Goal: Task Accomplishment & Management: Complete application form

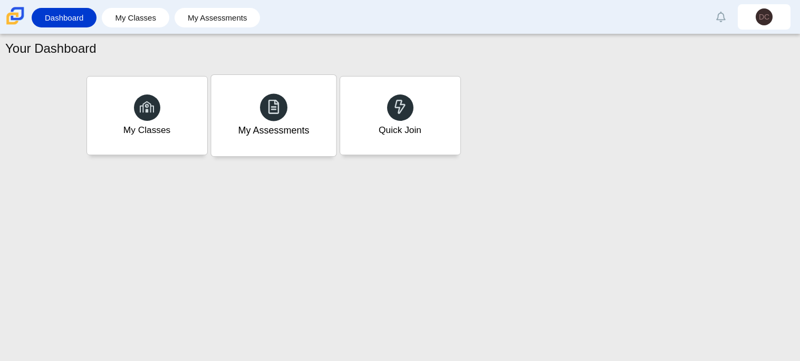
click at [297, 115] on div "My Assessments" at bounding box center [273, 115] width 125 height 81
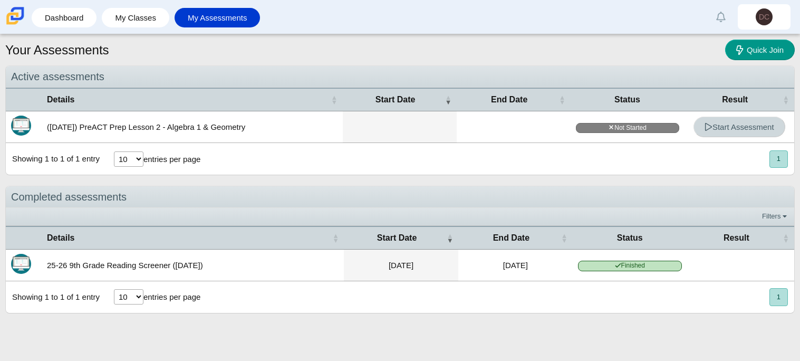
click at [728, 136] on link "Start Assessment" at bounding box center [739, 127] width 92 height 21
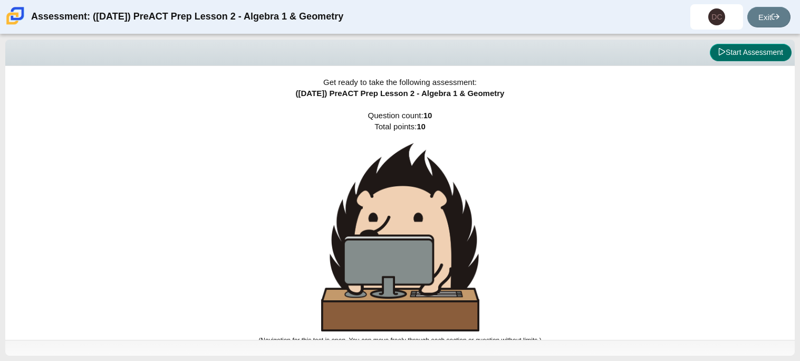
click at [724, 51] on button "Start Assessment" at bounding box center [751, 53] width 82 height 18
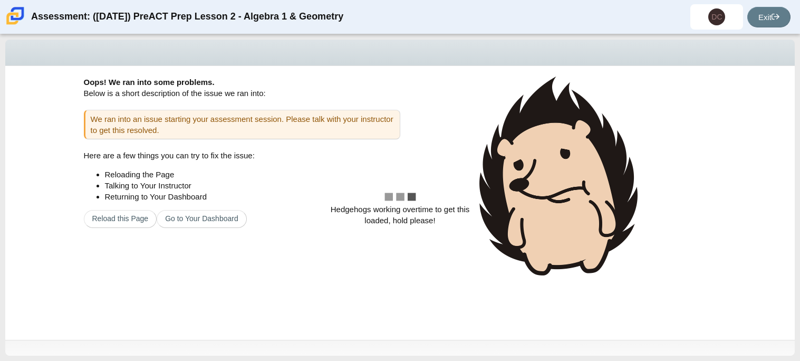
click at [203, 222] on div "Hedgehogs working overtime to get this loaded, hold please!" at bounding box center [399, 203] width 789 height 274
click at [436, 239] on div "Hedgehogs working overtime to get this loaded, hold please!" at bounding box center [399, 203] width 789 height 274
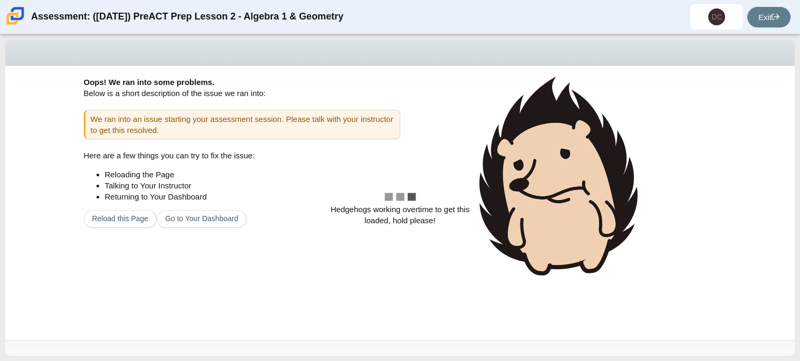
click at [436, 239] on div "Hedgehogs working overtime to get this loaded, hold please!" at bounding box center [399, 203] width 789 height 274
click at [109, 222] on div "Hedgehogs working overtime to get this loaded, hold please!" at bounding box center [399, 203] width 789 height 274
click at [125, 213] on div "Hedgehogs working overtime to get this loaded, hold please!" at bounding box center [399, 203] width 789 height 274
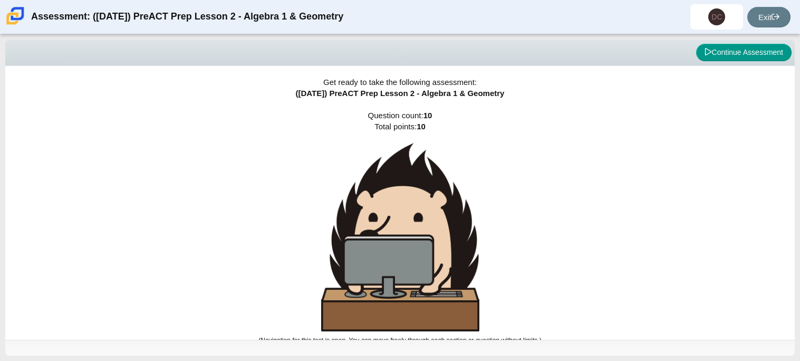
scroll to position [6, 0]
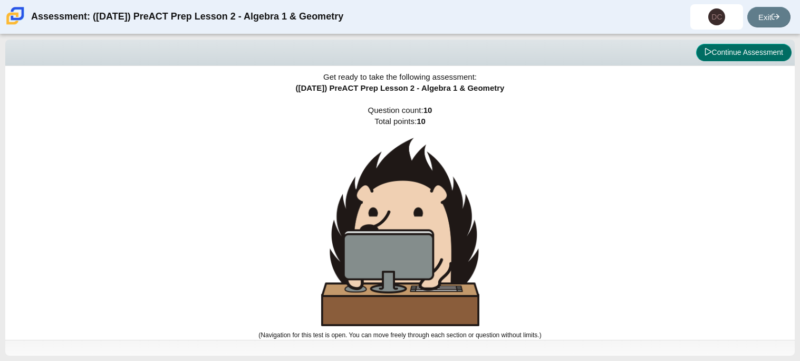
click at [736, 49] on button "Continue Assessment" at bounding box center [743, 53] width 95 height 18
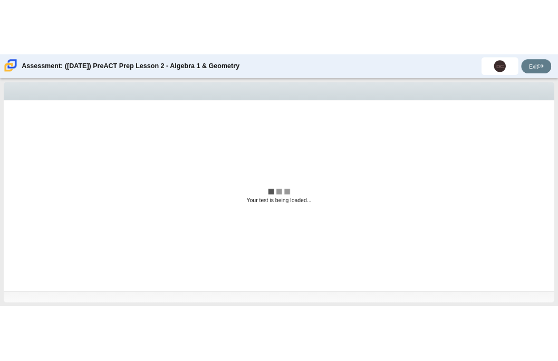
scroll to position [0, 0]
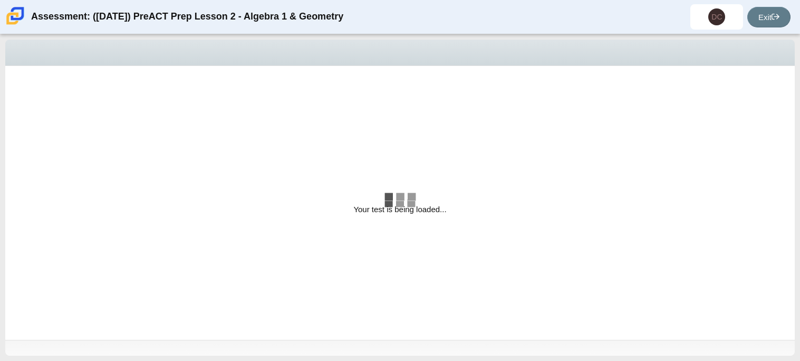
select select "bbf5d072-3e0b-44c4-9a12-6e7c9033f65b"
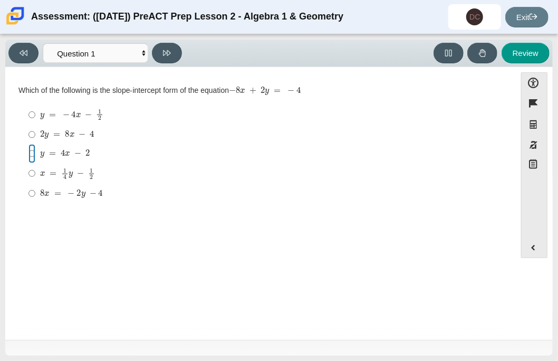
click at [31, 158] on input "y = 4 x − 2 y = 4 x − 2" at bounding box center [31, 153] width 7 height 19
radio input "true"
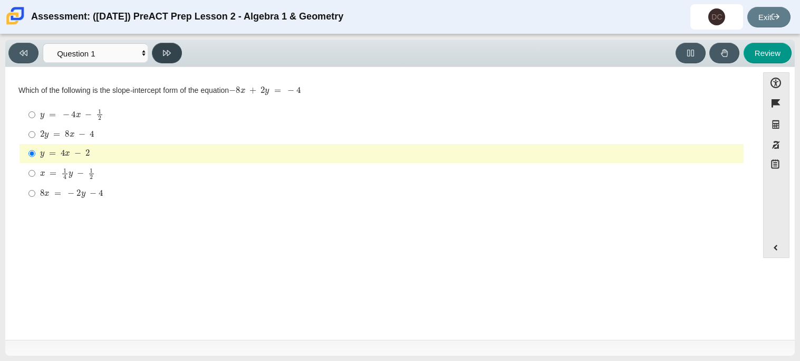
click at [180, 51] on button at bounding box center [167, 53] width 30 height 21
select select "ed62e223-81bd-4cbf-ab48-ab975844bd1f"
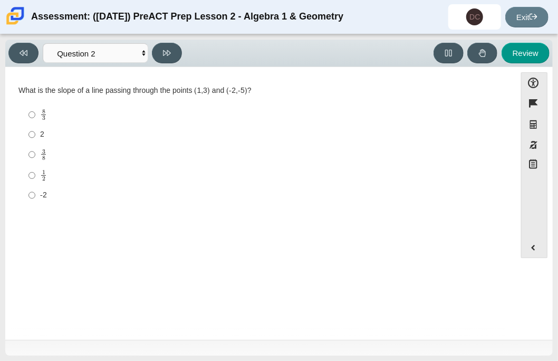
click at [36, 116] on label "8 3 8 thirds" at bounding box center [261, 114] width 480 height 21
click at [35, 116] on input "8 3 8 thirds" at bounding box center [31, 114] width 7 height 21
radio input "true"
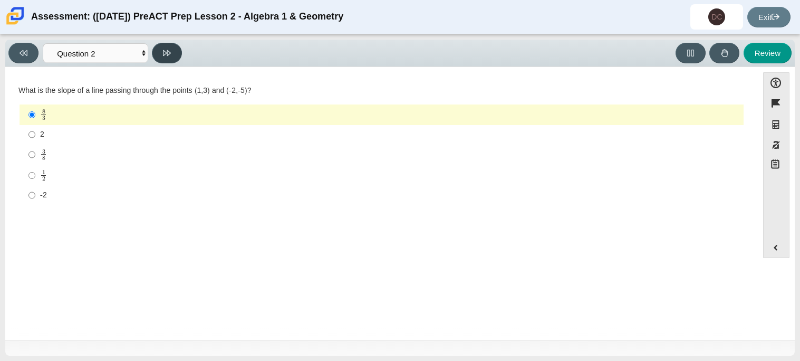
click at [161, 52] on button at bounding box center [167, 53] width 30 height 21
select select "97f4f5fa-a52e-4fed-af51-565bfcdf47cb"
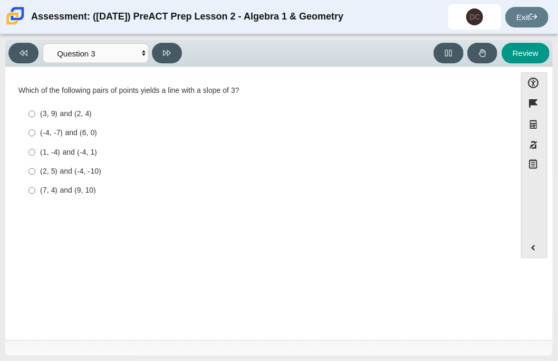
click at [86, 196] on label "(7, 4) and (9, 10) (7, 4) and (9, 10)" at bounding box center [261, 190] width 480 height 19
click at [35, 196] on input "(7, 4) and (9, 10) (7, 4) and (9, 10)" at bounding box center [31, 190] width 7 height 19
radio input "true"
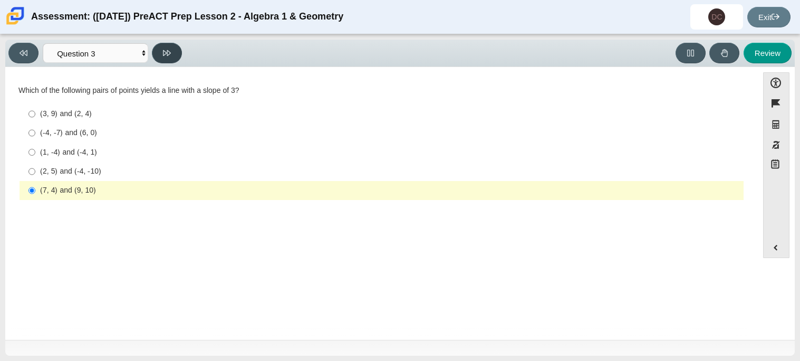
click at [173, 52] on button at bounding box center [167, 53] width 30 height 21
select select "89427bb7-e313-4f00-988f-8b8255897029"
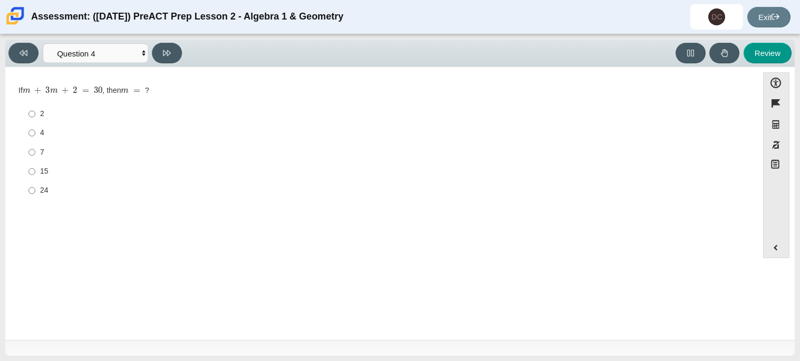
click at [40, 156] on div "7" at bounding box center [389, 152] width 699 height 11
click at [35, 156] on input "7 7" at bounding box center [31, 151] width 7 height 19
radio input "true"
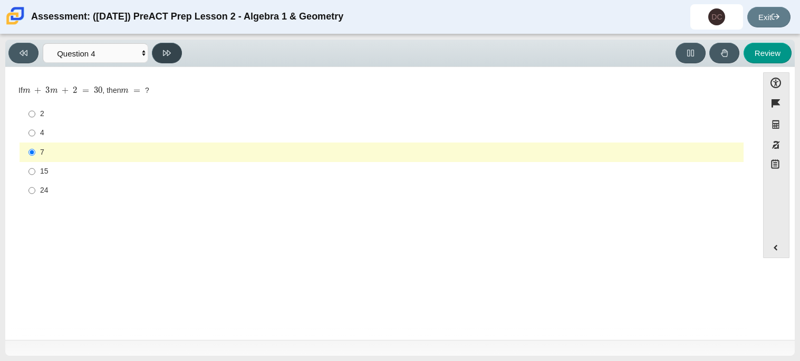
click at [169, 51] on icon at bounding box center [167, 53] width 8 height 8
select select "489dcffd-4e6a-49cf-a9d6-ad1d4a911a4e"
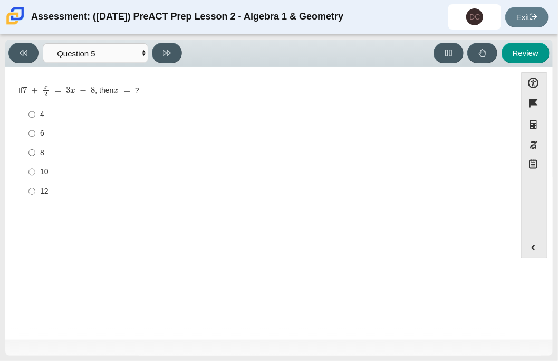
click at [59, 141] on label "6 6" at bounding box center [261, 133] width 480 height 19
click at [35, 141] on input "6 6" at bounding box center [31, 133] width 7 height 19
radio input "true"
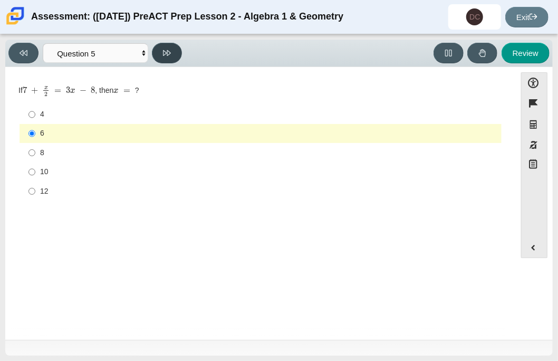
click at [155, 51] on button at bounding box center [167, 53] width 30 height 21
select select "210571de-36a6-4d8e-a361-ceff8ef801dc"
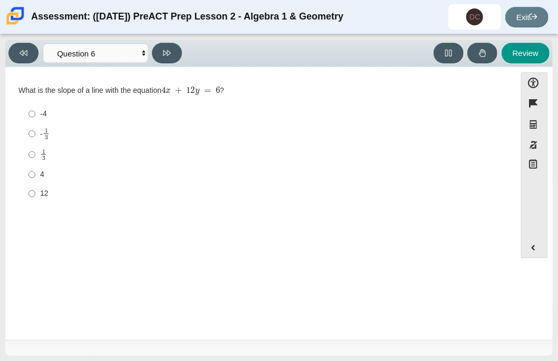
click at [60, 135] on div "- 1 3" at bounding box center [268, 134] width 457 height 12
click at [35, 135] on input "- 1 3 -1 third" at bounding box center [31, 133] width 7 height 21
radio input "true"
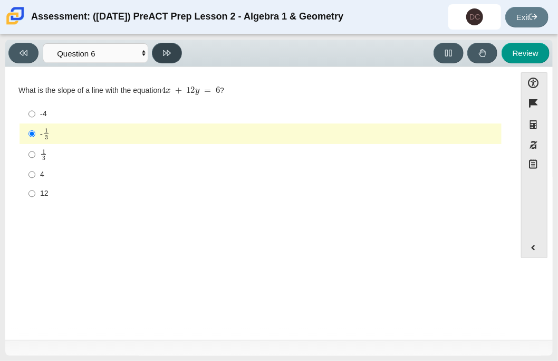
click at [176, 47] on button at bounding box center [167, 53] width 30 height 21
select select "ec95ace6-bebc-42b8-9428-40567494d4da"
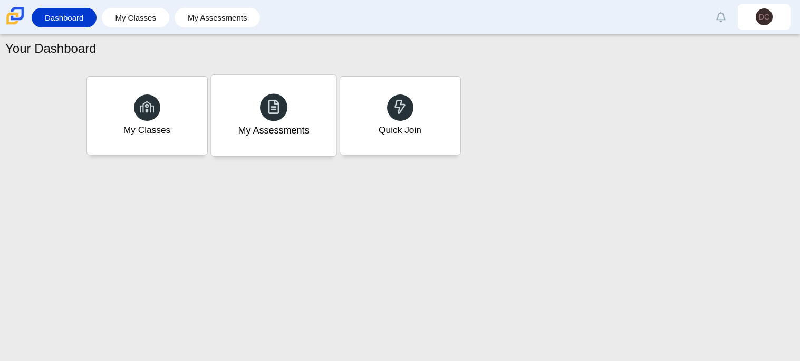
click at [293, 115] on div "My Assessments" at bounding box center [273, 115] width 125 height 81
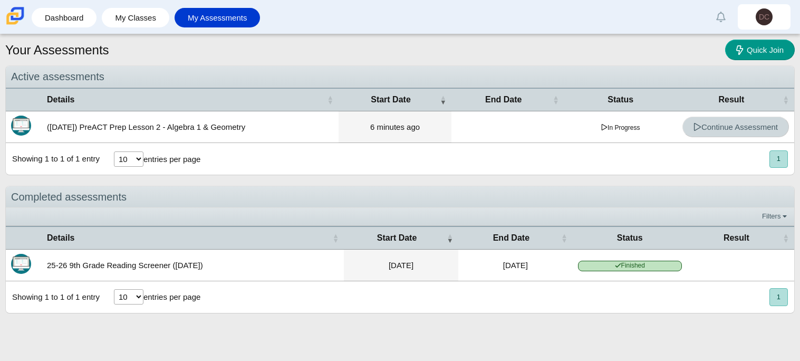
click at [731, 122] on span "Continue Assessment" at bounding box center [735, 126] width 84 height 9
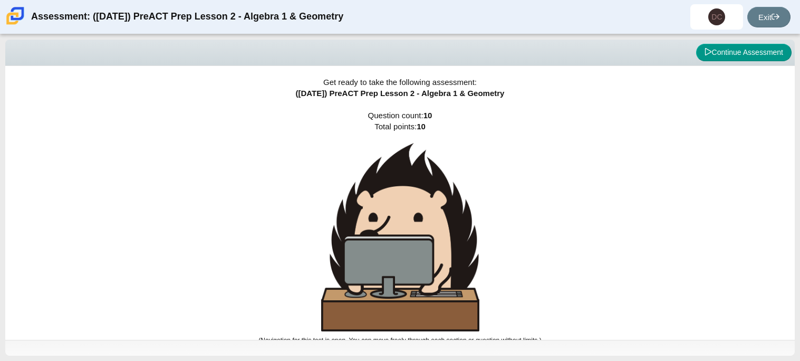
scroll to position [6, 0]
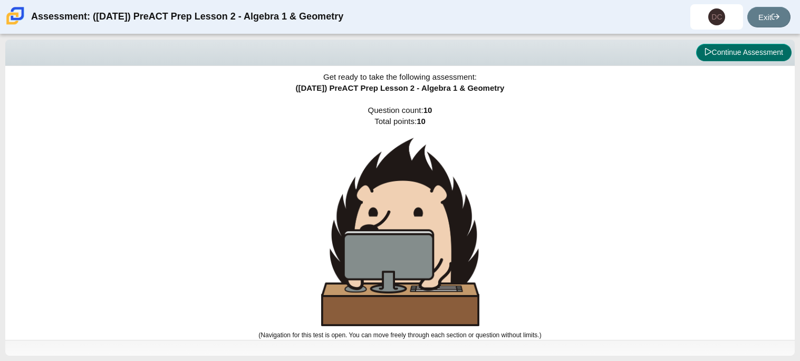
click at [747, 47] on button "Continue Assessment" at bounding box center [743, 53] width 95 height 18
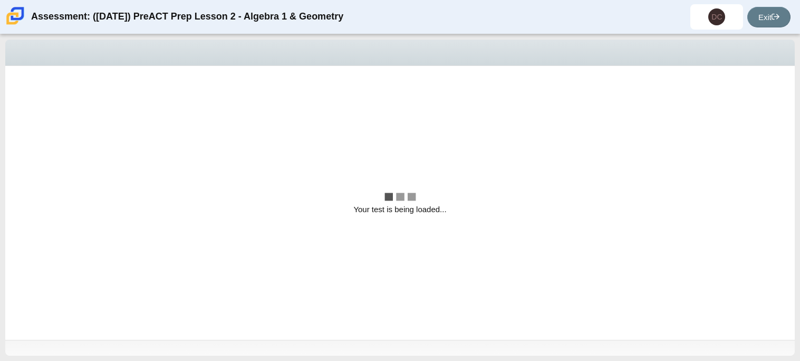
scroll to position [0, 0]
select select "ec95ace6-bebc-42b8-9428-40567494d4da"
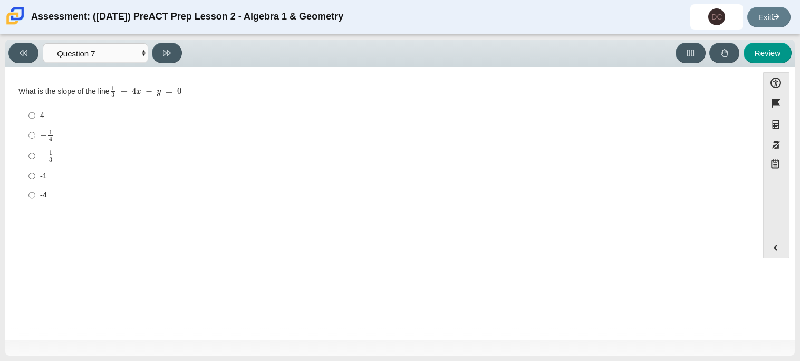
click at [38, 113] on label "4 4" at bounding box center [382, 115] width 722 height 19
click at [35, 113] on input "4 4" at bounding box center [31, 115] width 7 height 19
radio input "true"
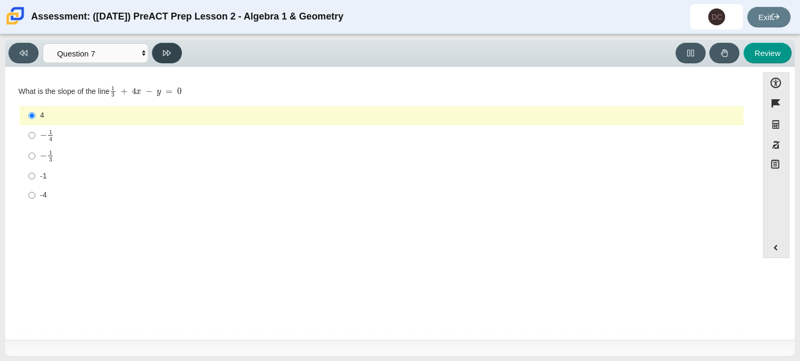
click at [174, 50] on button at bounding box center [167, 53] width 30 height 21
select select "ce81fe10-bf29-4b5e-8bd7-4f47f2fed4d8"
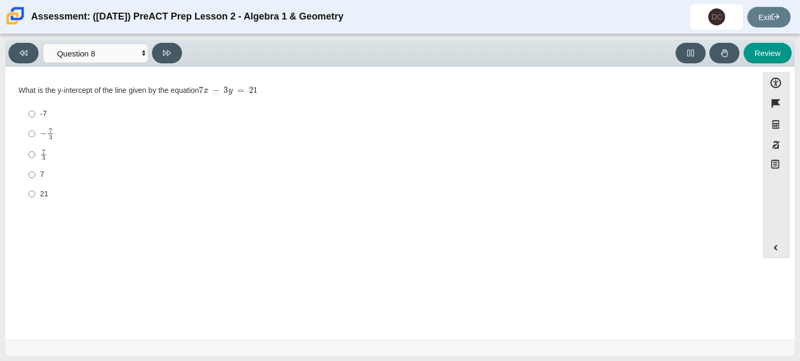
click at [42, 111] on div "-7" at bounding box center [389, 114] width 699 height 11
click at [35, 111] on input "-7 -7" at bounding box center [31, 113] width 7 height 19
radio input "true"
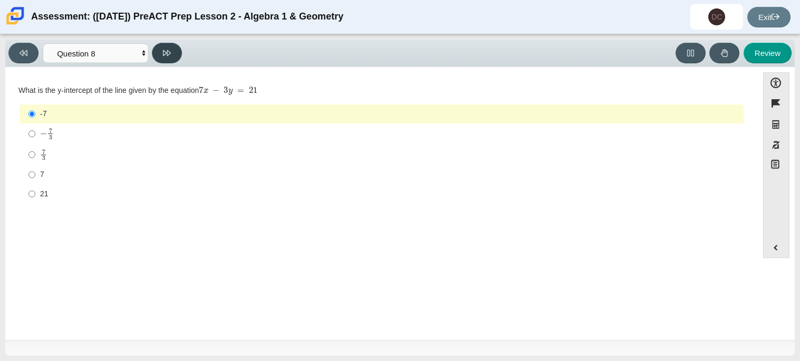
click at [165, 59] on button at bounding box center [167, 53] width 30 height 21
select select "14773eaf-2ca1-47ae-afe7-a624a56f34b3"
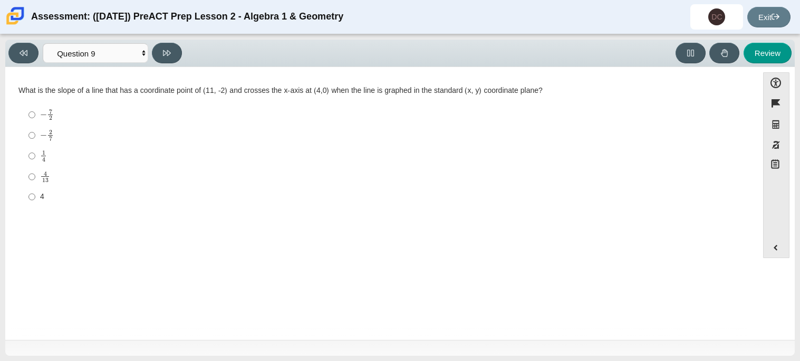
click at [57, 143] on label "− 2 7 negative 2 sevenths" at bounding box center [382, 135] width 722 height 21
click at [35, 143] on input "− 2 7 negative 2 sevenths" at bounding box center [31, 135] width 7 height 21
radio input "true"
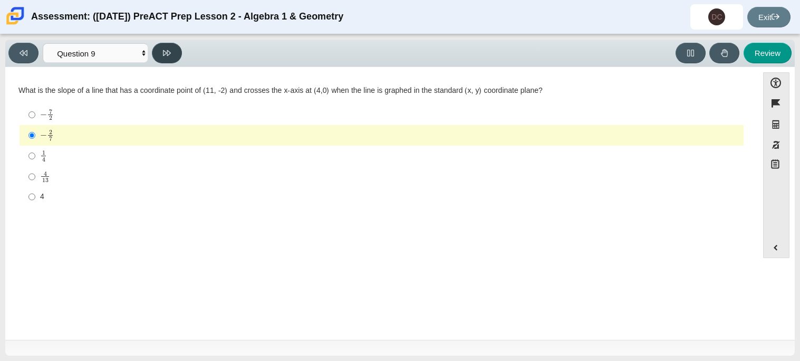
click at [179, 53] on button at bounding box center [167, 53] width 30 height 21
select select "96b71634-eacb-4f7e-8aef-411727d9bcba"
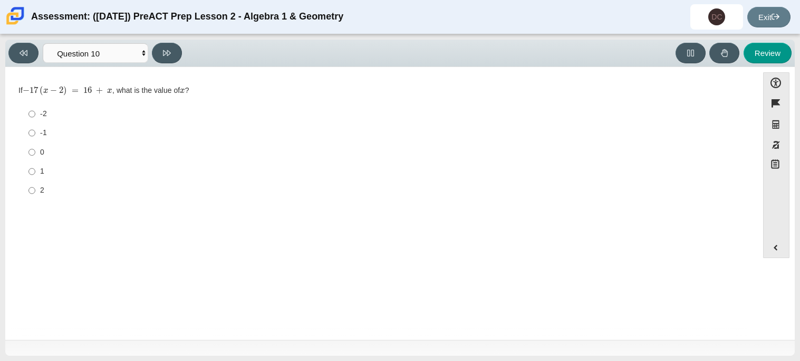
click at [36, 177] on label "1 1" at bounding box center [382, 171] width 722 height 19
click at [35, 177] on input "1 1" at bounding box center [31, 171] width 7 height 19
radio input "true"
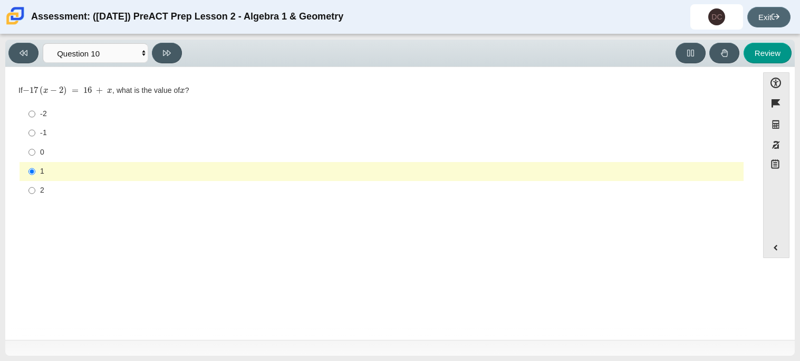
click at [750, 25] on link "Exit" at bounding box center [768, 17] width 43 height 21
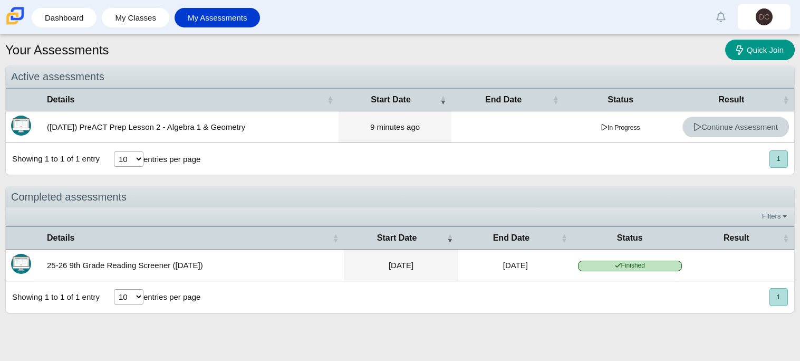
click at [767, 130] on span "Continue Assessment" at bounding box center [735, 126] width 84 height 9
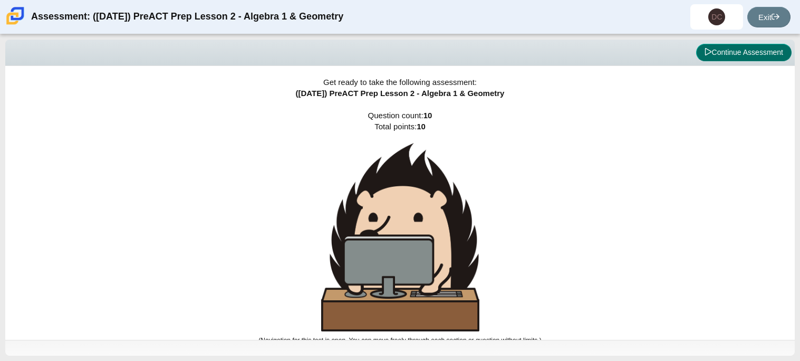
click at [763, 51] on button "Continue Assessment" at bounding box center [743, 53] width 95 height 18
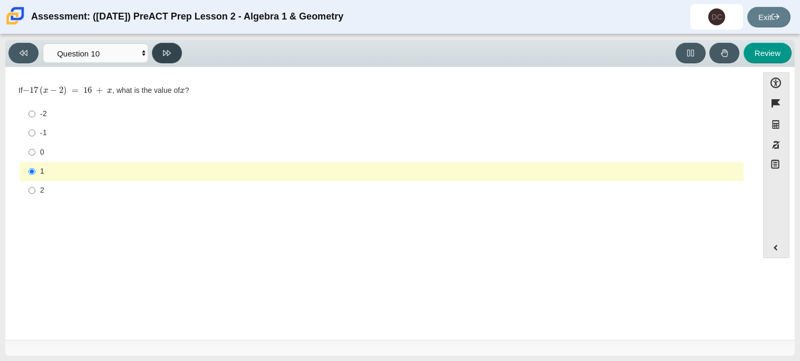
click at [170, 51] on icon at bounding box center [167, 53] width 8 height 8
select select "review"
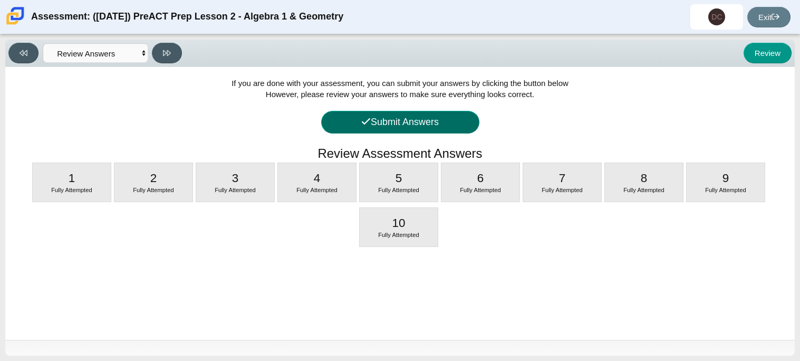
click at [369, 112] on button "Submit Answers" at bounding box center [400, 122] width 158 height 23
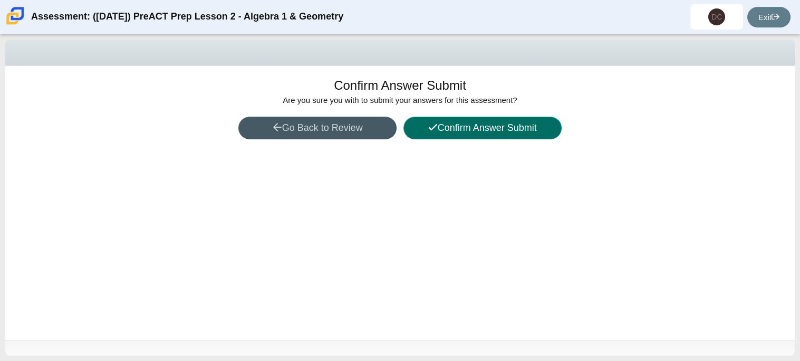
click at [499, 122] on button "Confirm Answer Submit" at bounding box center [482, 128] width 158 height 23
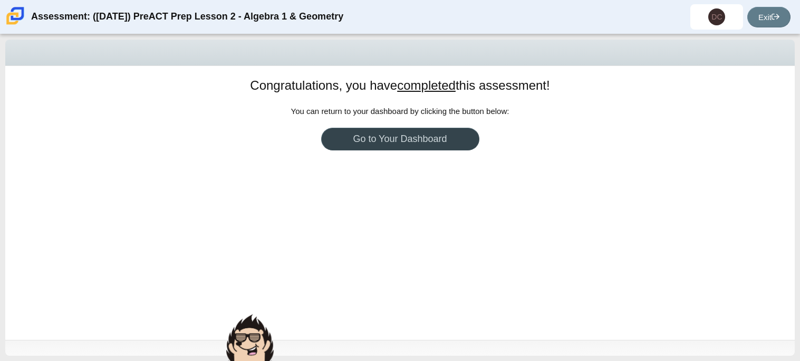
click at [383, 137] on link "Go to Your Dashboard" at bounding box center [400, 139] width 158 height 23
